Goal: Find contact information: Find contact information

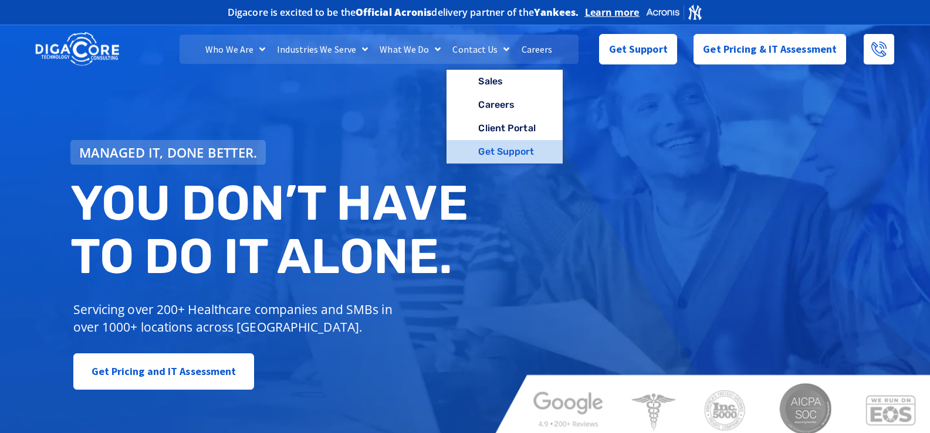
click at [514, 158] on link "Get Support" at bounding box center [504, 151] width 116 height 23
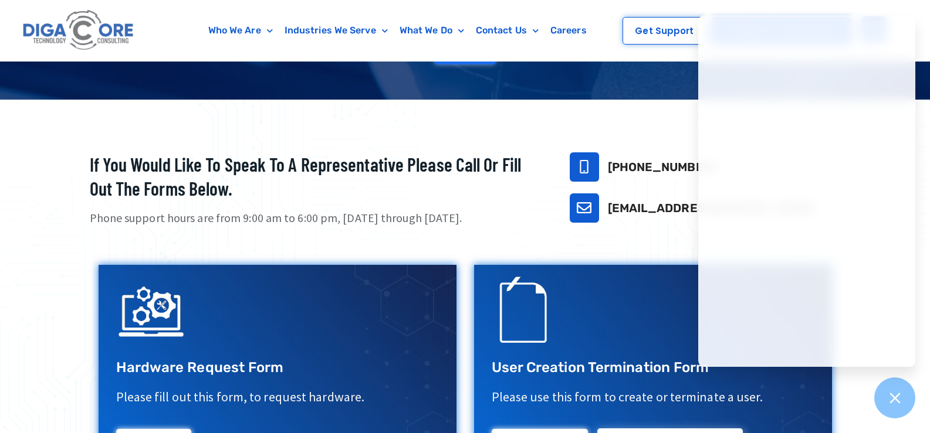
scroll to position [269, 0]
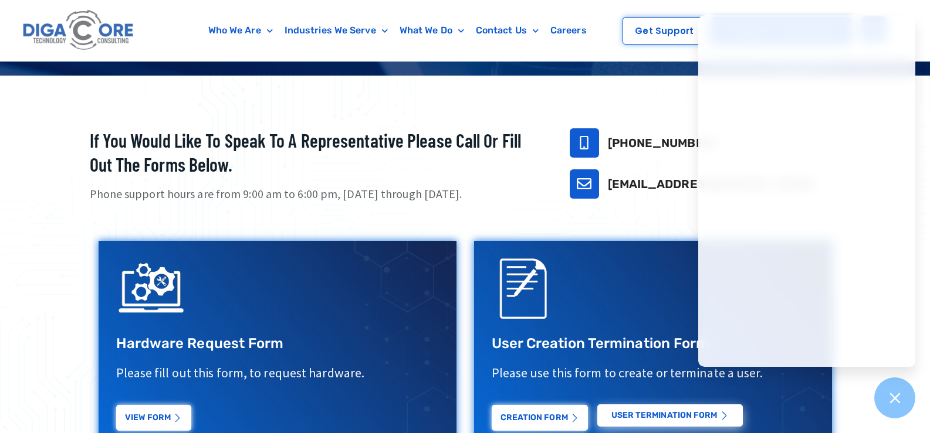
click at [564, 223] on div "If you would like to speak to a representative please call or fill out the form…" at bounding box center [465, 407] width 762 height 569
click at [660, 151] on div "[PHONE_NUMBER]" at bounding box center [704, 142] width 271 height 29
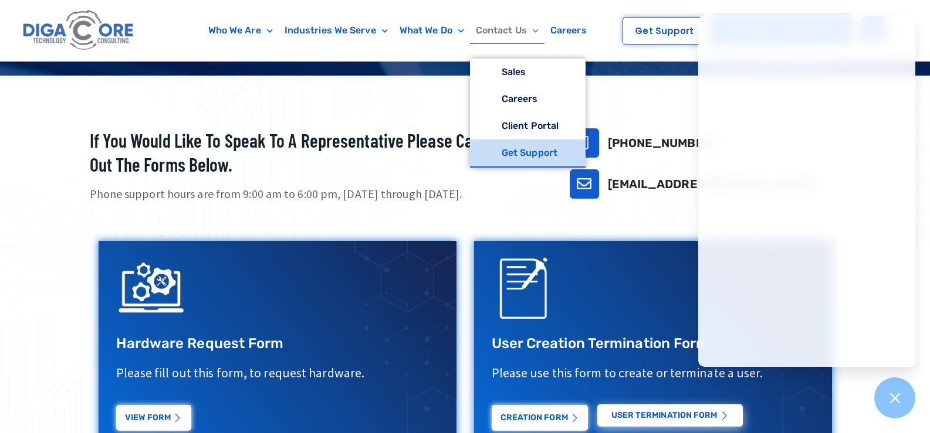
click at [528, 41] on link "Contact Us" at bounding box center [507, 30] width 74 height 27
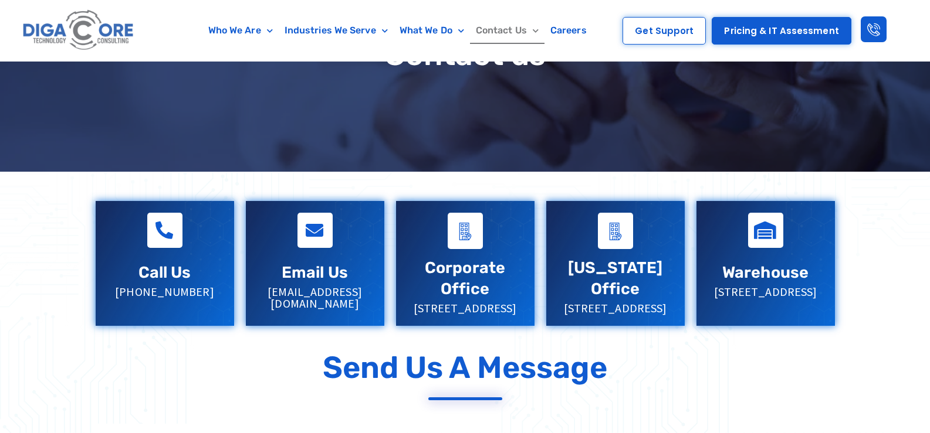
scroll to position [161, 0]
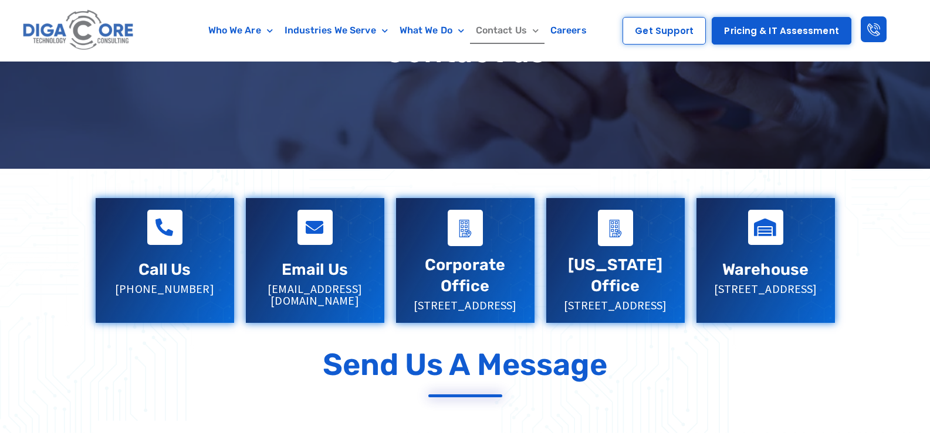
click at [320, 296] on p "[EMAIL_ADDRESS][DOMAIN_NAME]" at bounding box center [314, 294] width 115 height 23
drag, startPoint x: 263, startPoint y: 282, endPoint x: 373, endPoint y: 289, distance: 109.9
click at [373, 289] on div "Email Us [EMAIL_ADDRESS][DOMAIN_NAME]" at bounding box center [315, 258] width 138 height 120
